Goal: Information Seeking & Learning: Understand process/instructions

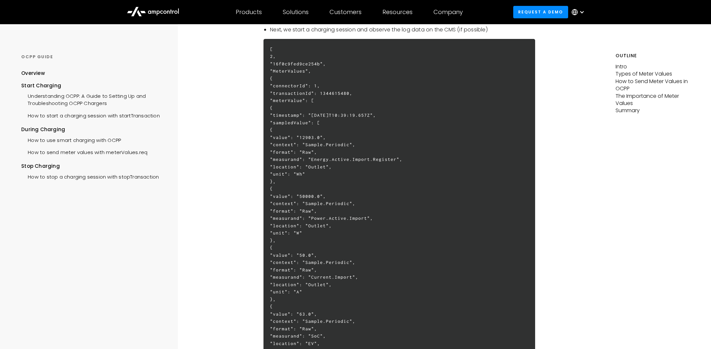
scroll to position [1109, 0]
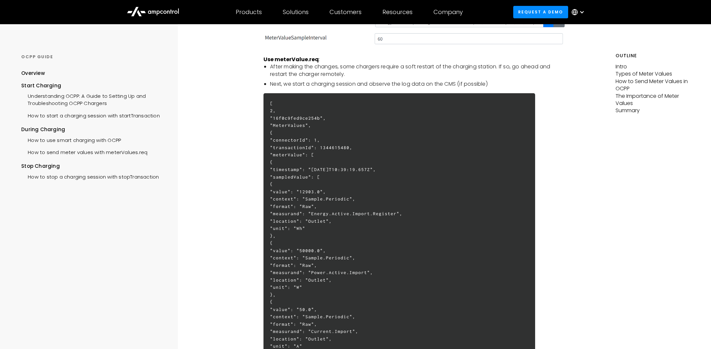
drag, startPoint x: 305, startPoint y: 188, endPoint x: 488, endPoint y: 146, distance: 187.9
drag, startPoint x: 324, startPoint y: 192, endPoint x: 329, endPoint y: 223, distance: 31.8
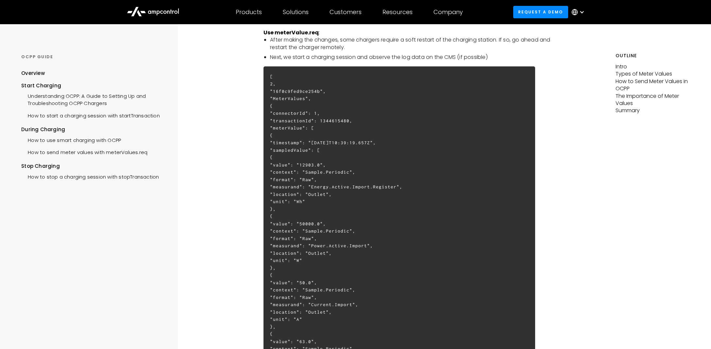
scroll to position [1240, 0]
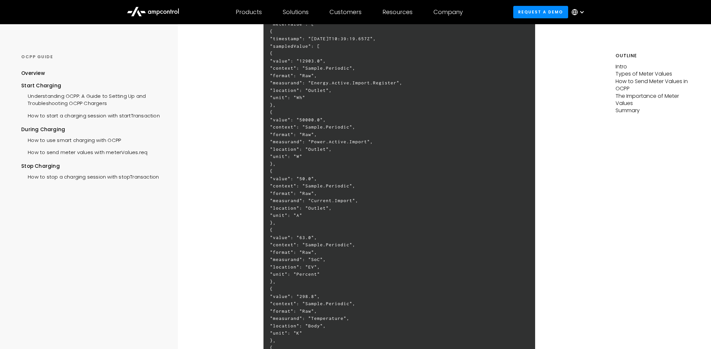
drag, startPoint x: 353, startPoint y: 202, endPoint x: 380, endPoint y: 203, distance: 26.5
click at [380, 203] on h6 "[ 2, "16f0c9fed9ce254b", "MeterValues", { "connectorId": 1, "transactionId": 13…" at bounding box center [399, 230] width 271 height 536
drag, startPoint x: 336, startPoint y: 214, endPoint x: 319, endPoint y: 201, distance: 20.7
click at [319, 202] on h6 "[ 2, "16f0c9fed9ce254b", "MeterValues", { "connectorId": 1, "transactionId": 13…" at bounding box center [399, 230] width 271 height 536
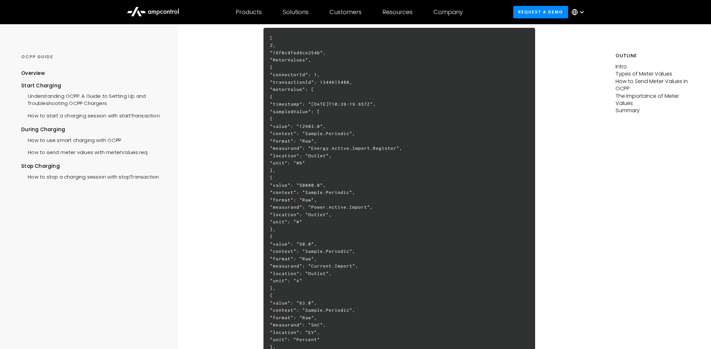
scroll to position [913, 0]
